Goal: Information Seeking & Learning: Find specific fact

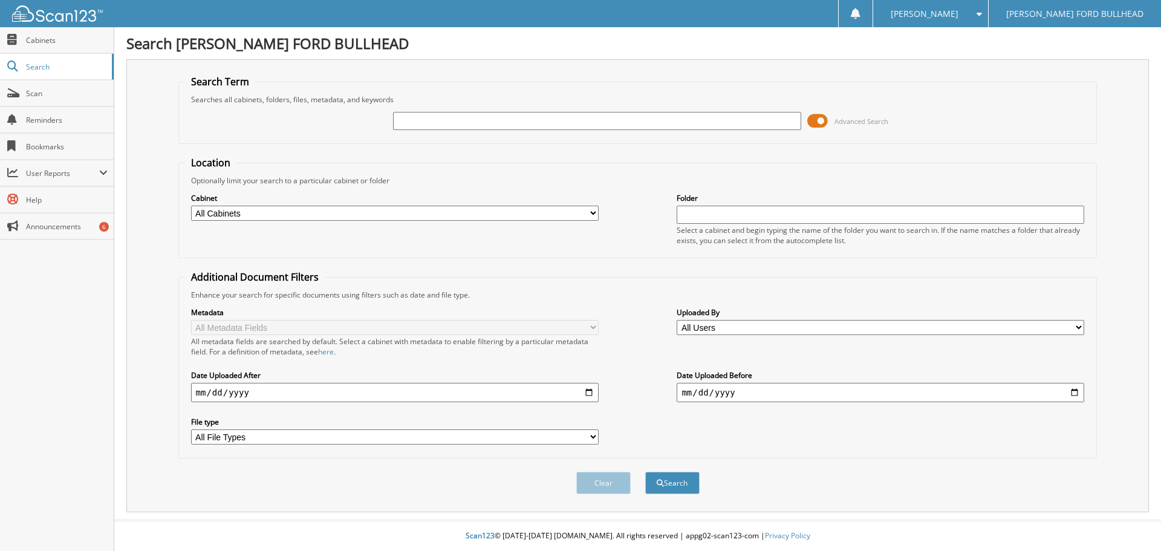
click at [816, 120] on span at bounding box center [817, 121] width 21 height 18
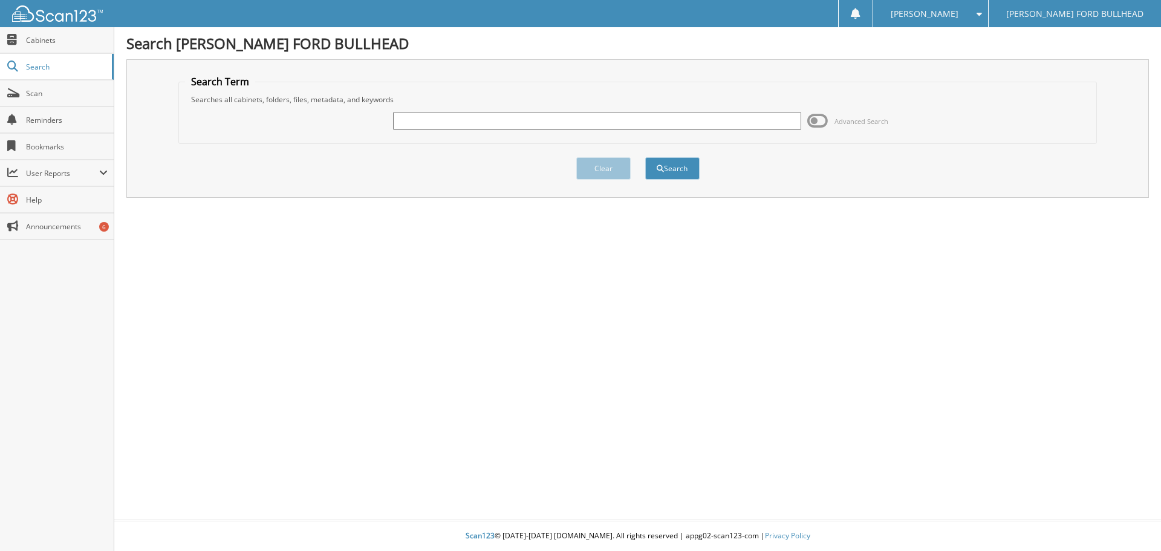
click at [415, 121] on input "text" at bounding box center [597, 121] width 408 height 18
click at [415, 116] on input "text" at bounding box center [597, 121] width 408 height 18
type input "b42006c"
click at [645, 157] on button "Search" at bounding box center [672, 168] width 54 height 22
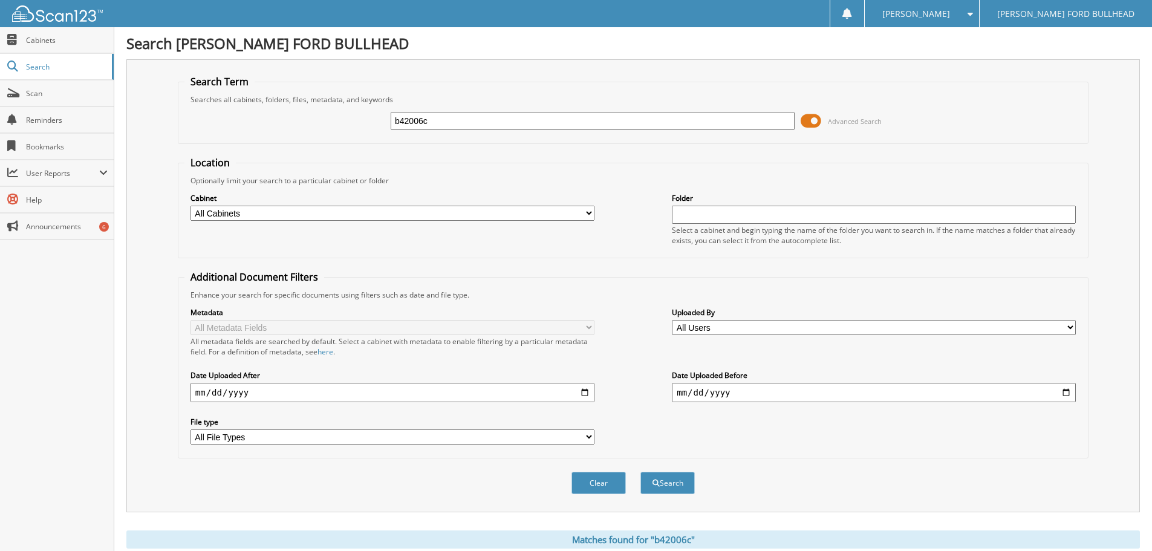
drag, startPoint x: 438, startPoint y: 123, endPoint x: 368, endPoint y: 119, distance: 70.2
click at [368, 119] on div "b42006c Advanced Search" at bounding box center [632, 121] width 897 height 33
click at [812, 119] on span at bounding box center [811, 121] width 21 height 18
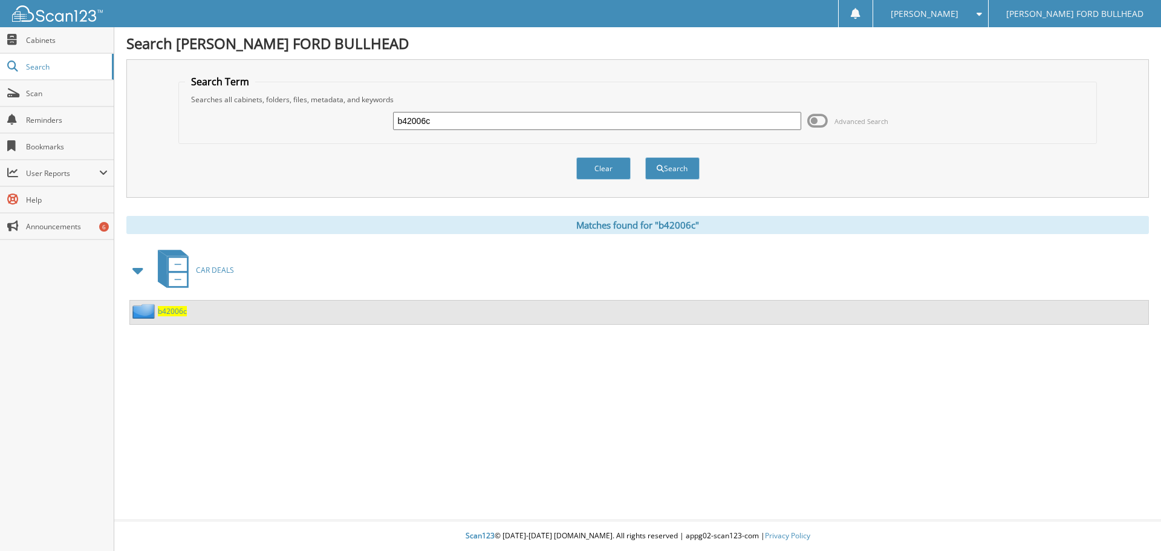
click at [174, 311] on span "b42006c" at bounding box center [172, 311] width 29 height 10
